Goal: Find contact information: Find contact information

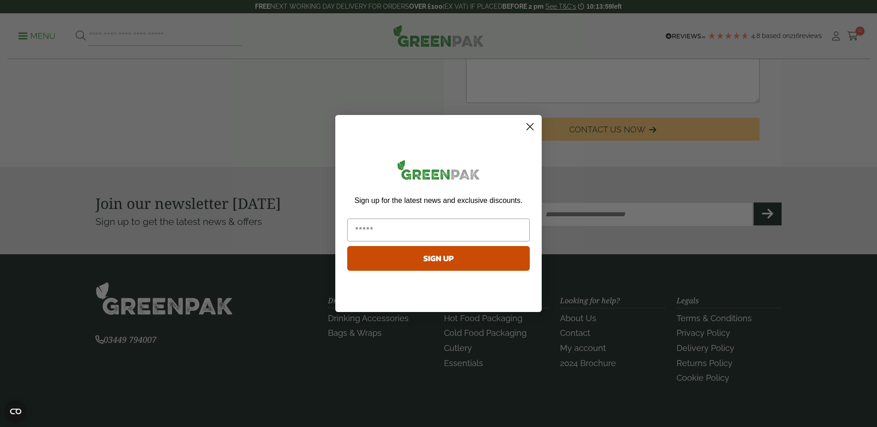
click at [532, 126] on icon "Close dialog" at bounding box center [530, 127] width 16 height 16
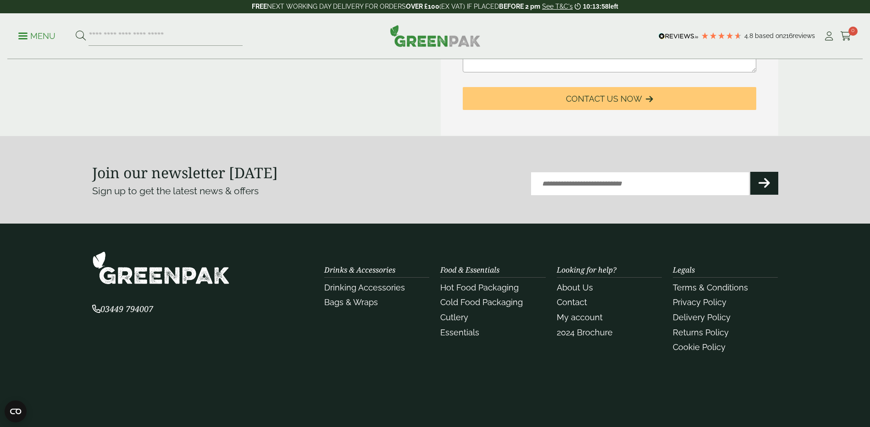
scroll to position [469, 0]
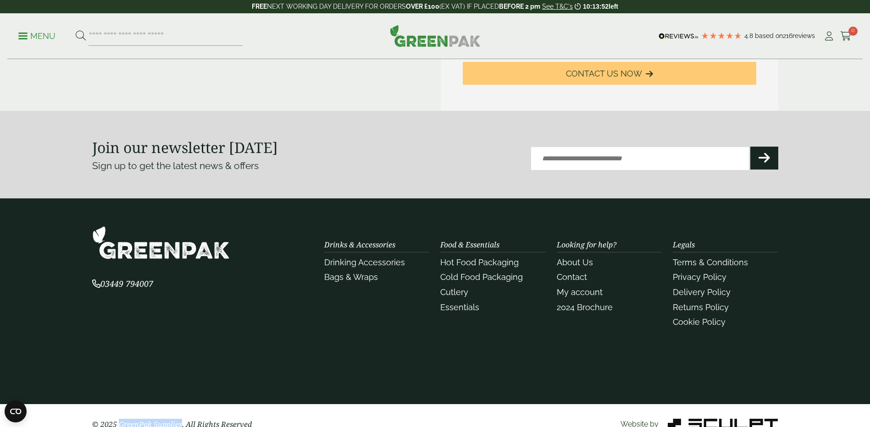
drag, startPoint x: 118, startPoint y: 408, endPoint x: 182, endPoint y: 407, distance: 63.7
click at [182, 419] on p "© 2025 GreenPak Supplies. All Rights Reserved" at bounding box center [202, 424] width 221 height 11
copy p "GreenPak Supplies"
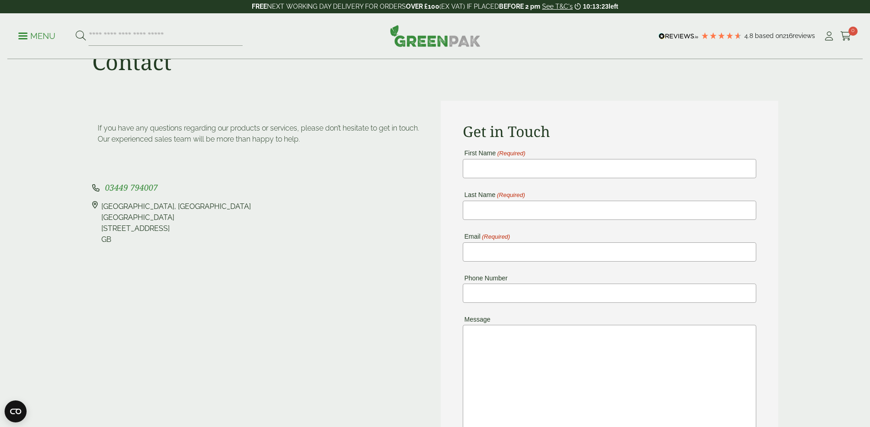
scroll to position [56, 0]
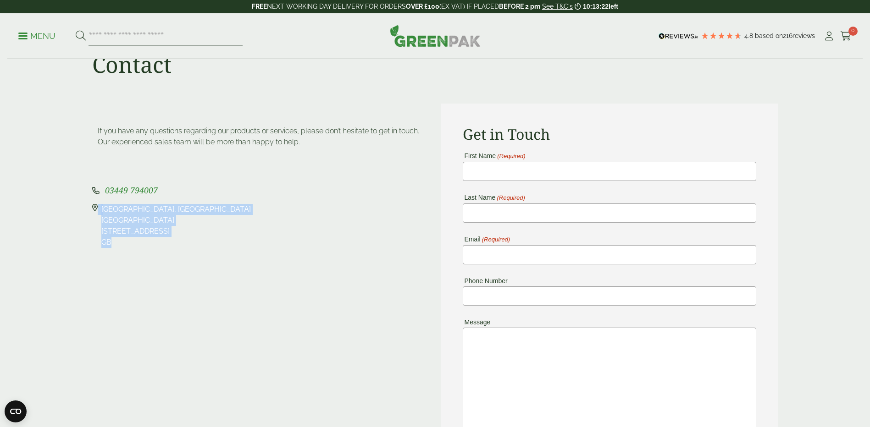
drag, startPoint x: 121, startPoint y: 228, endPoint x: 91, endPoint y: 198, distance: 42.2
click at [91, 198] on div "If you have any questions regarding our products or services, please don’t hesi…" at bounding box center [261, 314] width 348 height 420
copy div "Pleasant View Farm, Landing Lane Landing Lane Riccall, YO19 6PW GB"
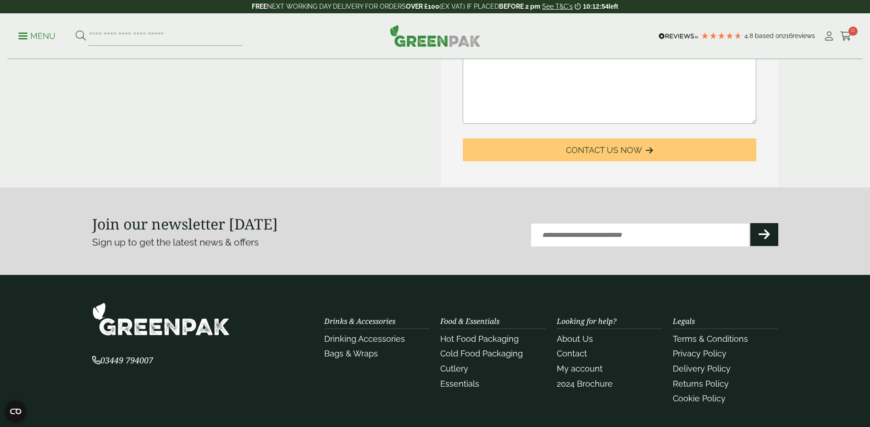
scroll to position [469, 0]
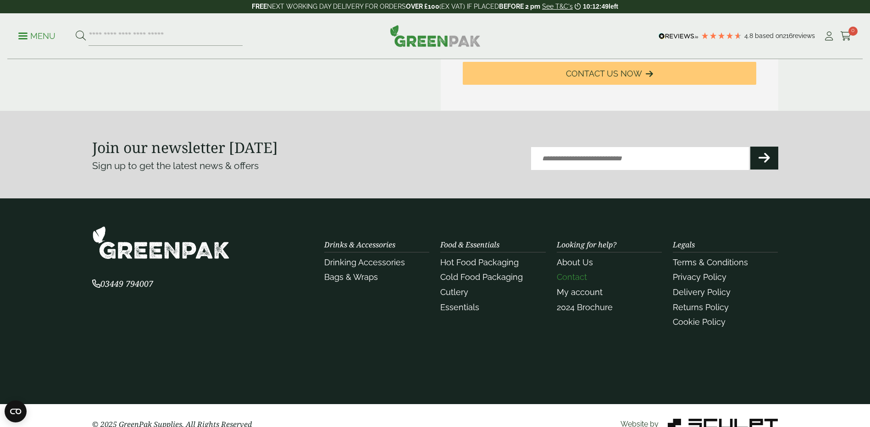
click at [569, 272] on link "Contact" at bounding box center [572, 277] width 30 height 10
